Goal: Find specific fact: Find specific fact

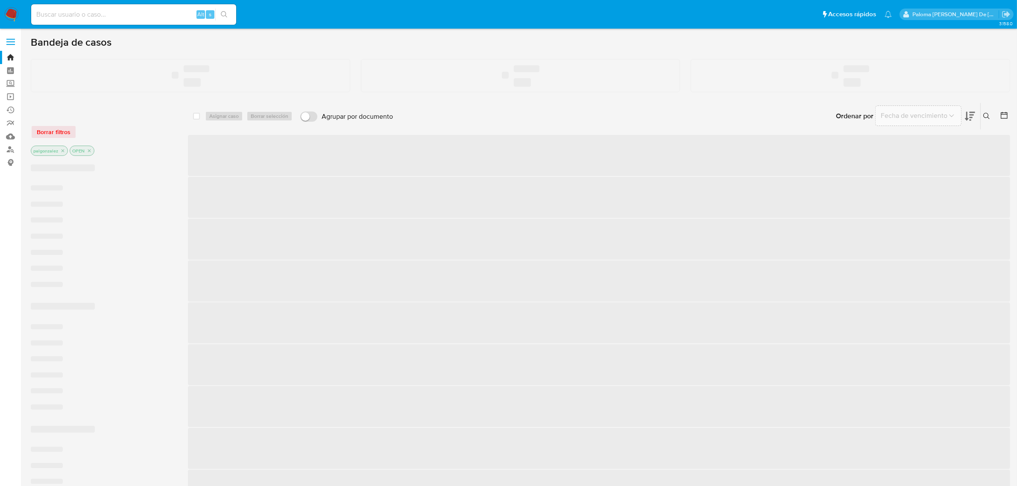
click at [101, 14] on input at bounding box center [133, 14] width 205 height 11
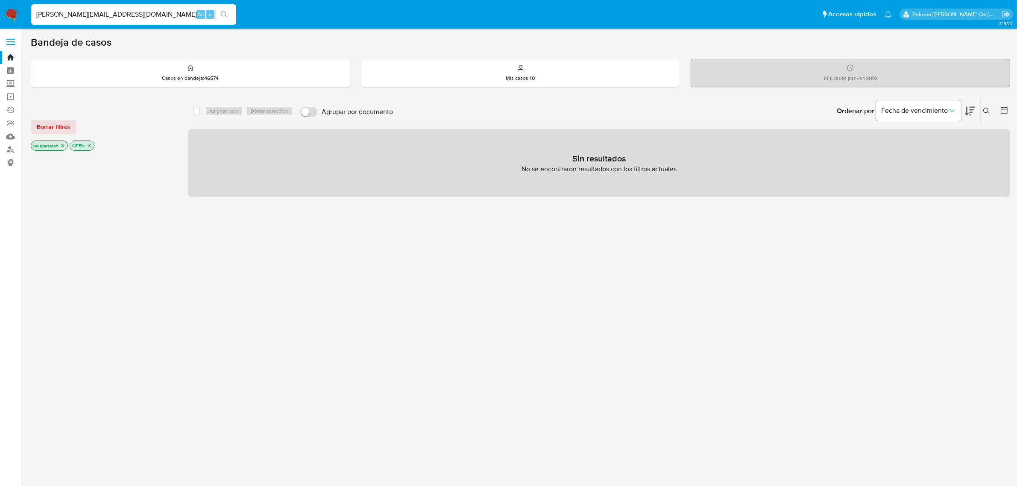
type input "[PERSON_NAME][EMAIL_ADDRESS][DOMAIN_NAME]"
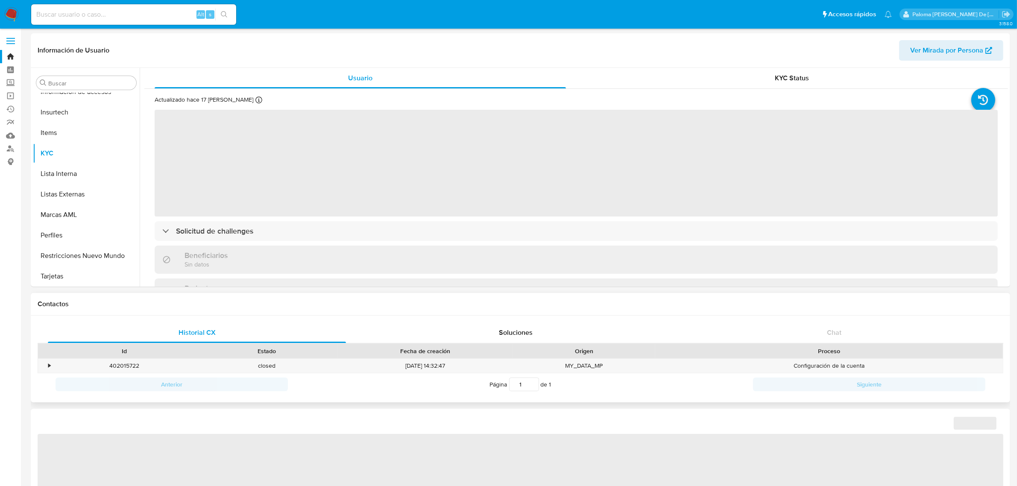
scroll to position [213, 0]
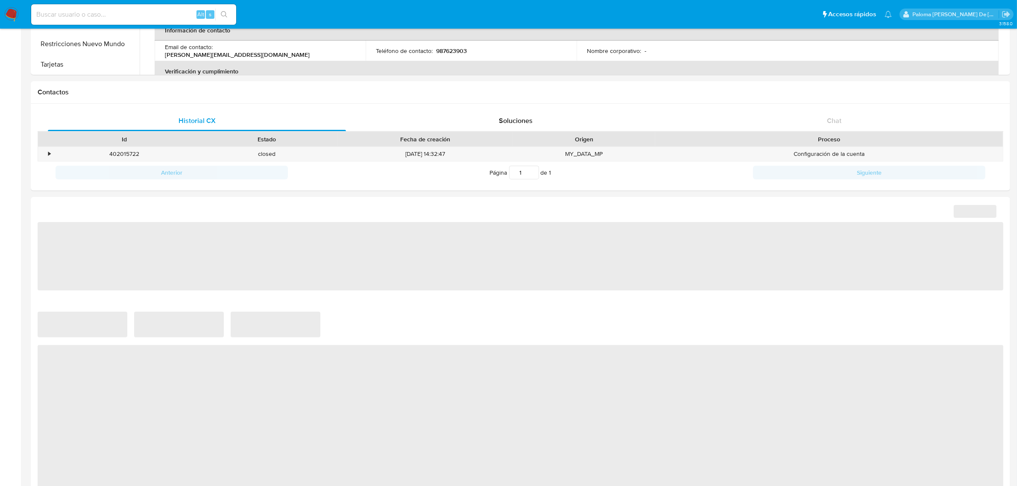
select select "10"
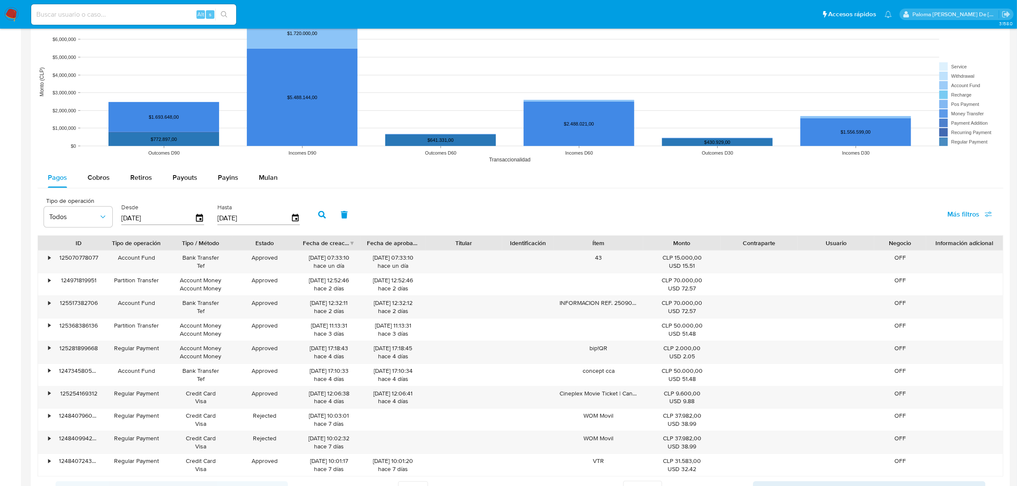
scroll to position [586, 0]
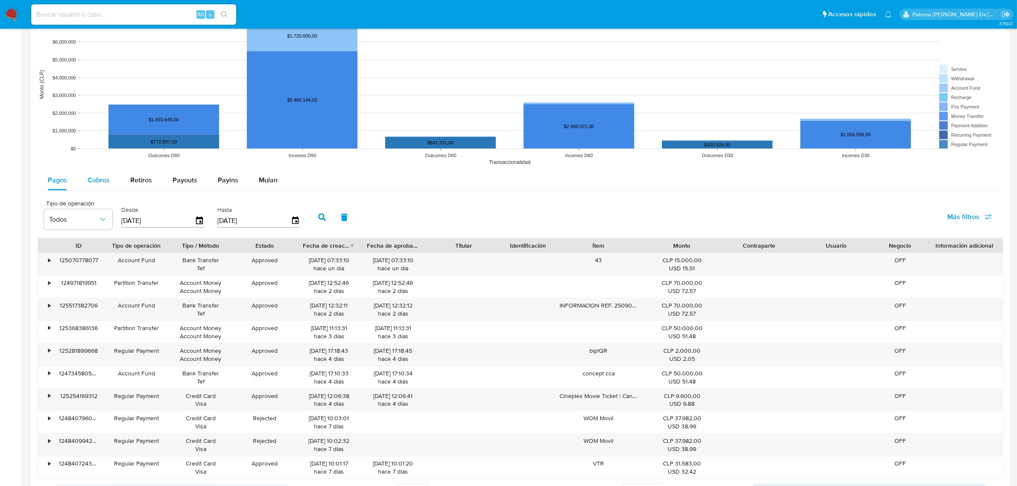
click at [95, 178] on span "Cobros" at bounding box center [99, 180] width 22 height 10
select select "10"
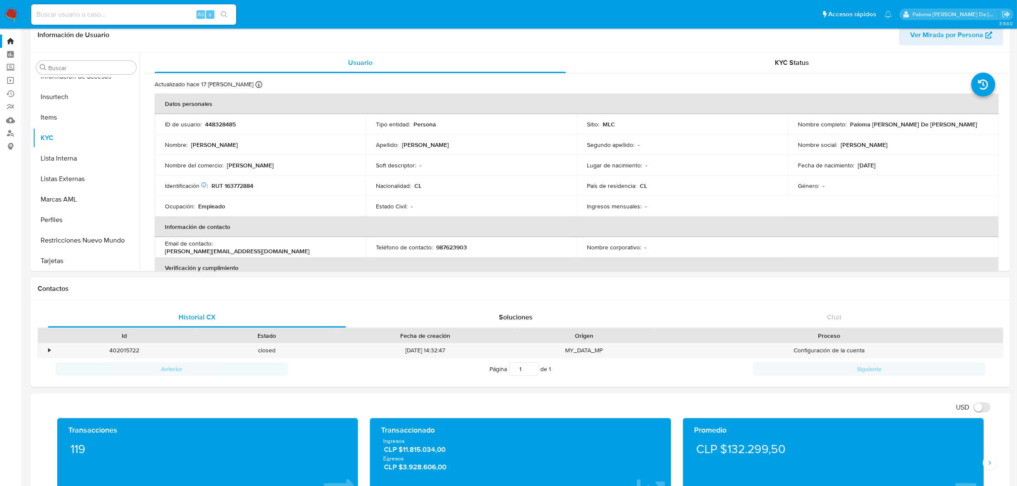
scroll to position [0, 0]
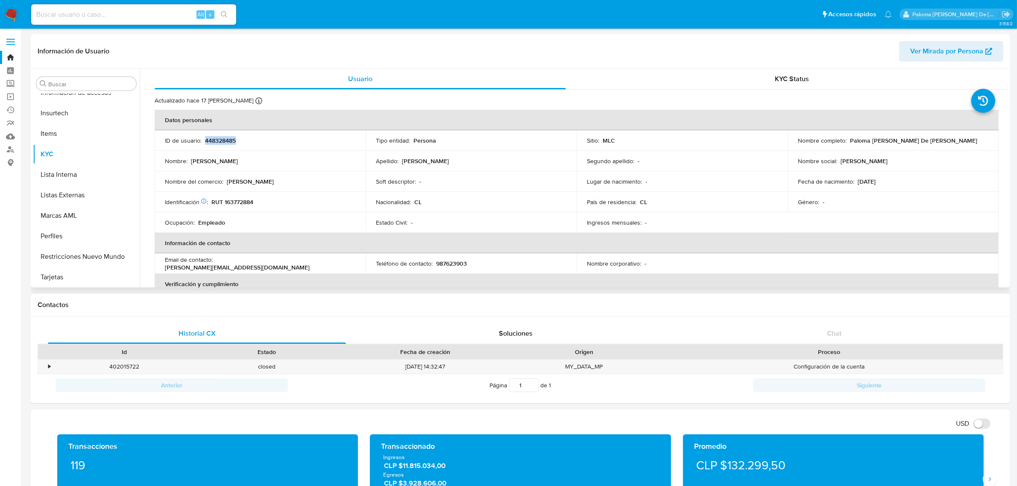
drag, startPoint x: 240, startPoint y: 139, endPoint x: 204, endPoint y: 142, distance: 36.4
click at [204, 142] on div "ID de usuario : 448328485" at bounding box center [260, 141] width 190 height 8
copy p "448328485"
